Goal: Check status: Check status

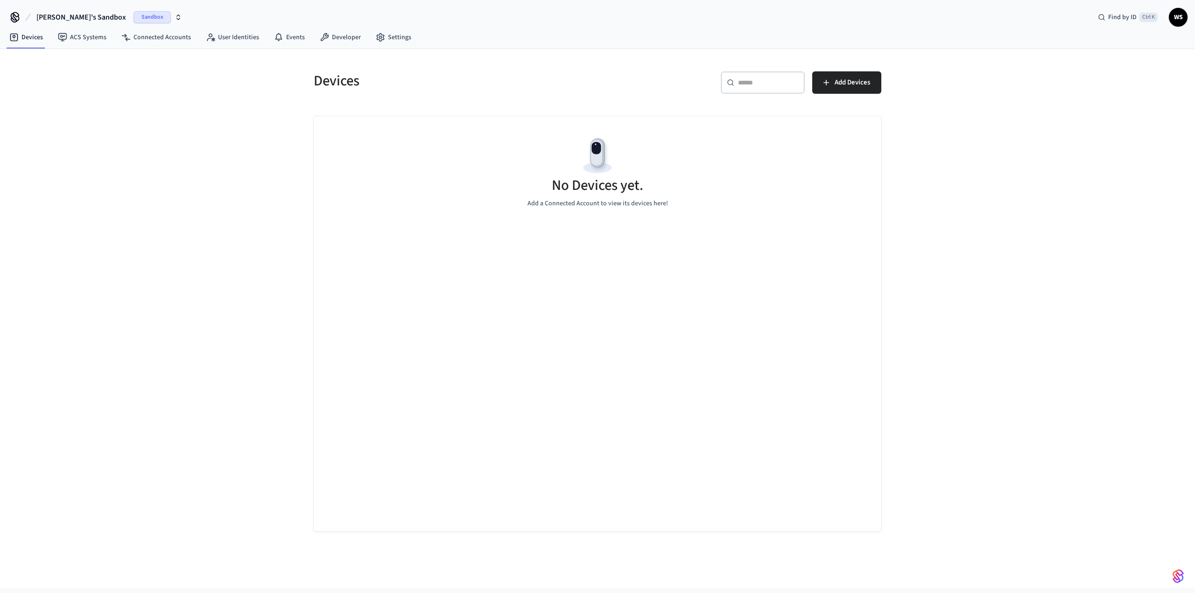
click at [134, 14] on span "Sandbox" at bounding box center [152, 17] width 37 height 12
click at [70, 60] on div "William Sjöholm Production" at bounding box center [84, 60] width 128 height 12
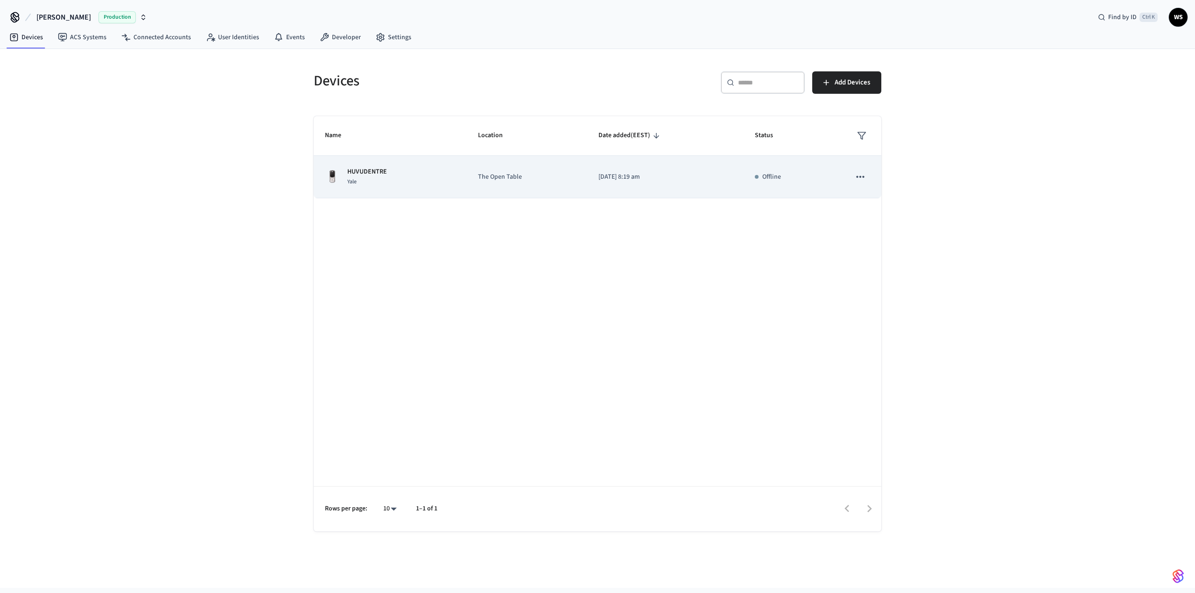
click at [567, 184] on td "The Open Table" at bounding box center [527, 177] width 120 height 42
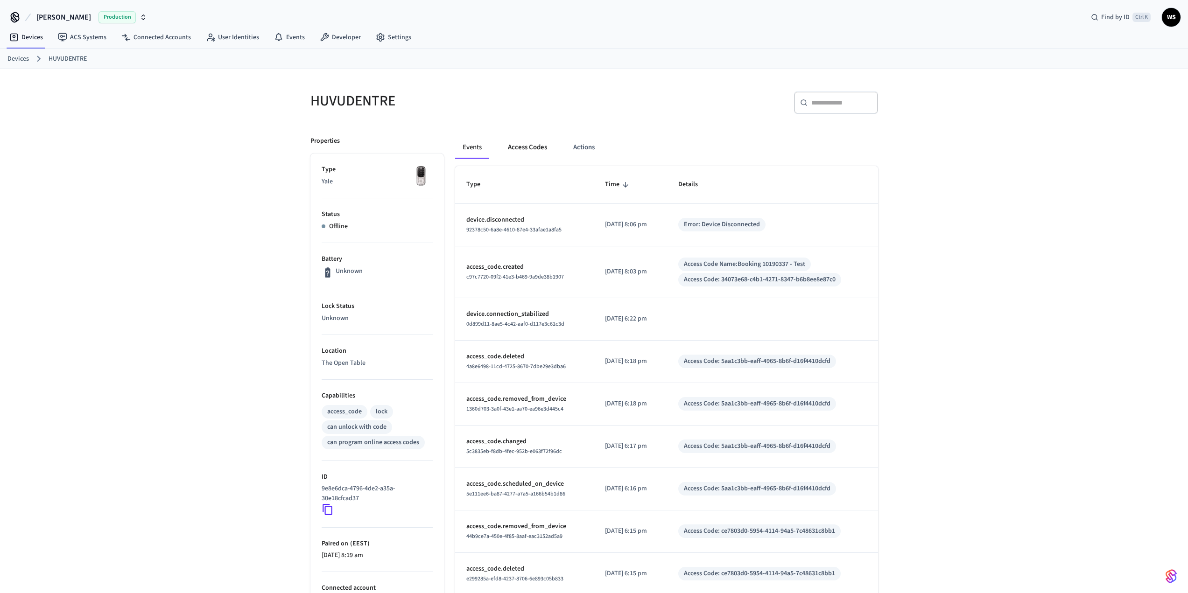
click at [515, 146] on button "Access Codes" at bounding box center [527, 147] width 54 height 22
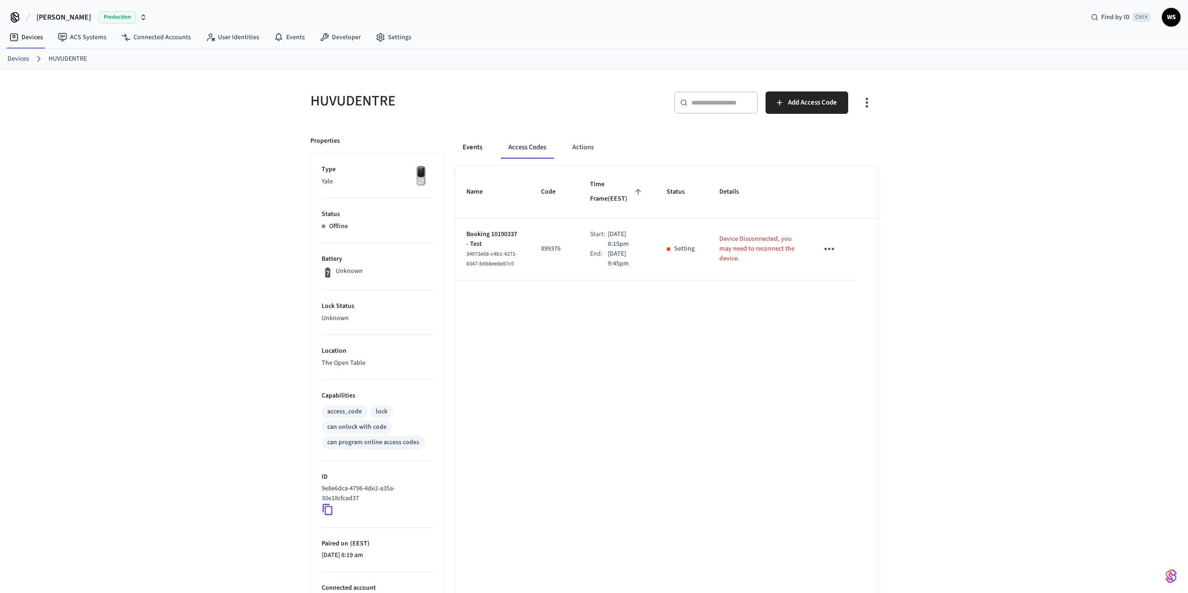
click at [471, 152] on button "Events" at bounding box center [472, 147] width 35 height 22
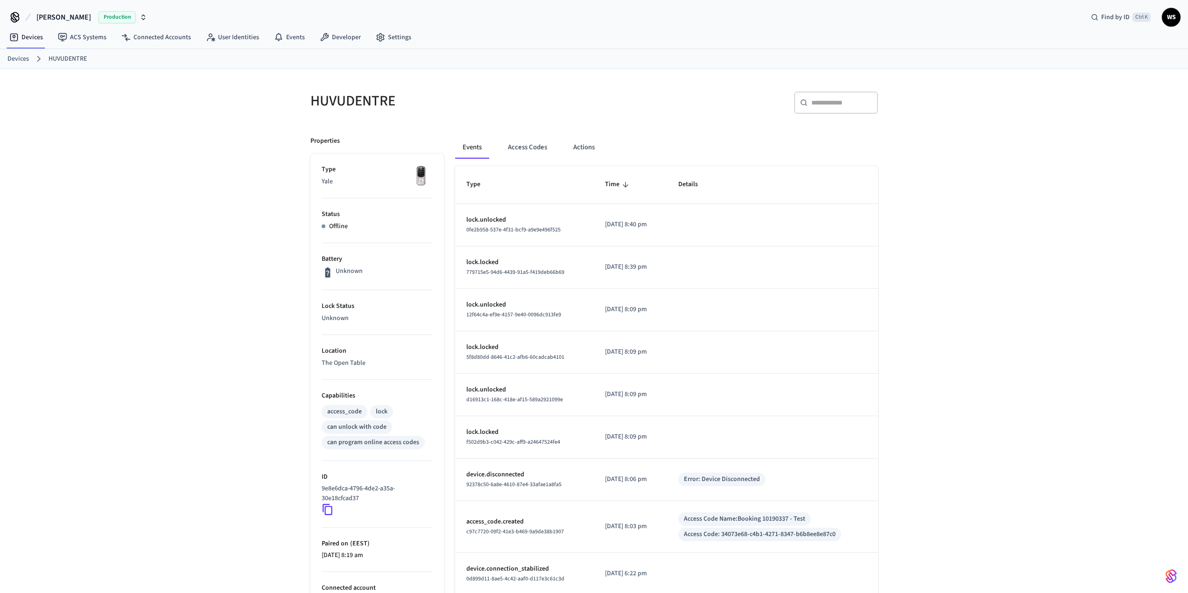
click at [18, 61] on link "Devices" at bounding box center [17, 59] width 21 height 10
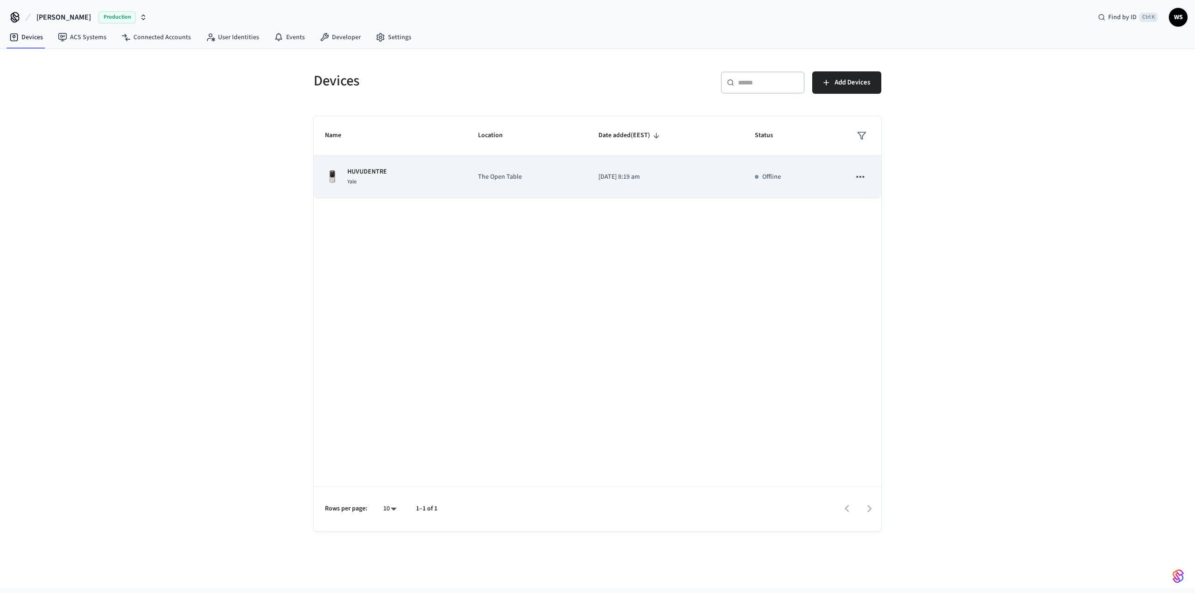
click at [426, 183] on div "HUVUDENTRE Yale" at bounding box center [390, 177] width 131 height 20
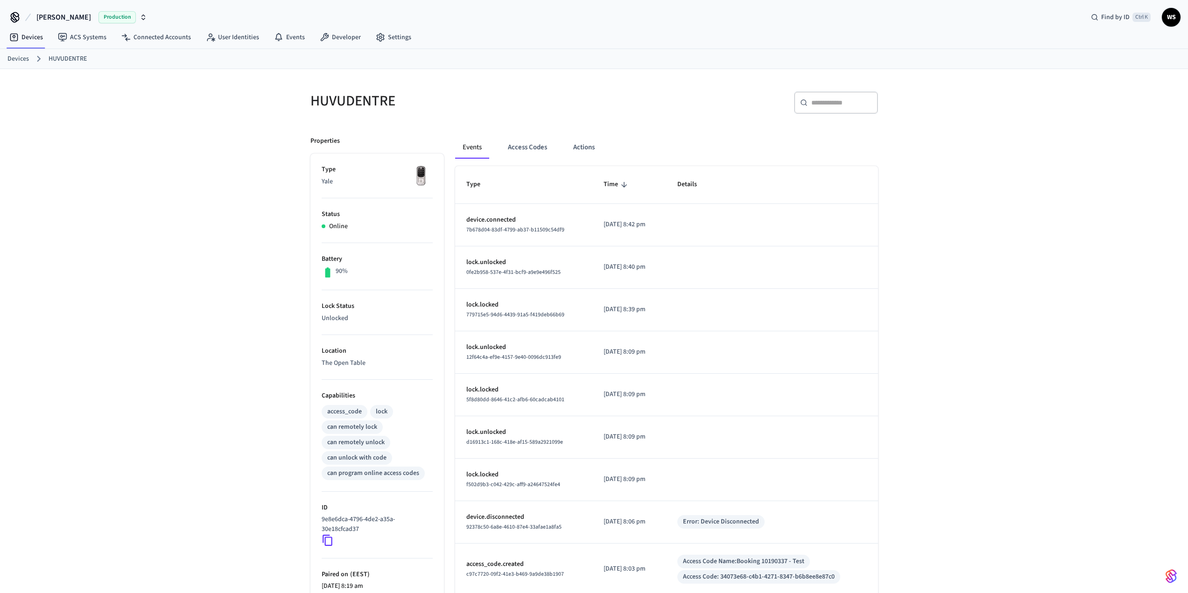
scroll to position [47, 0]
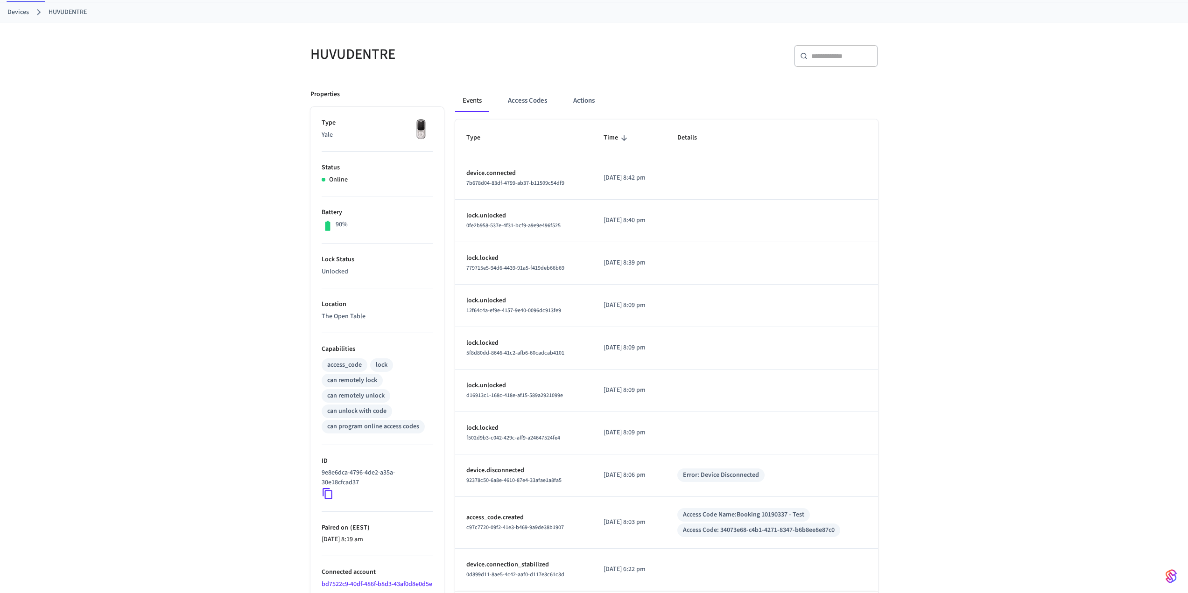
click at [948, 380] on div "HUVUDENTRE ​ ​ Properties Type Yale Status Online Battery 90% Lock Status Unloc…" at bounding box center [594, 329] width 1188 height 614
